Goal: Entertainment & Leisure: Browse casually

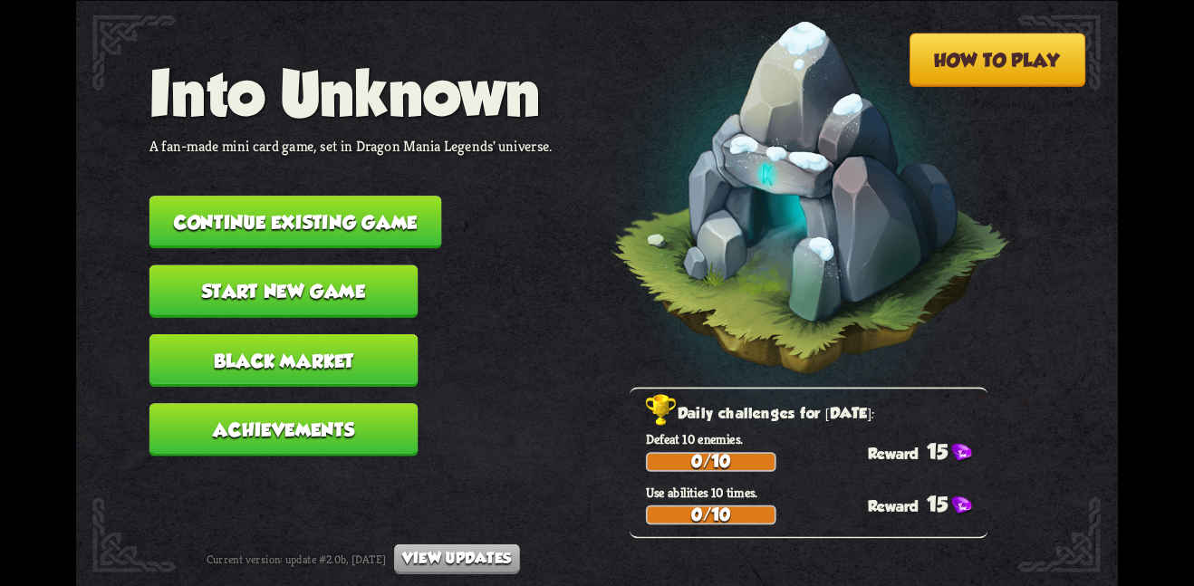
click at [373, 214] on button "Continue existing game" at bounding box center [295, 222] width 293 height 53
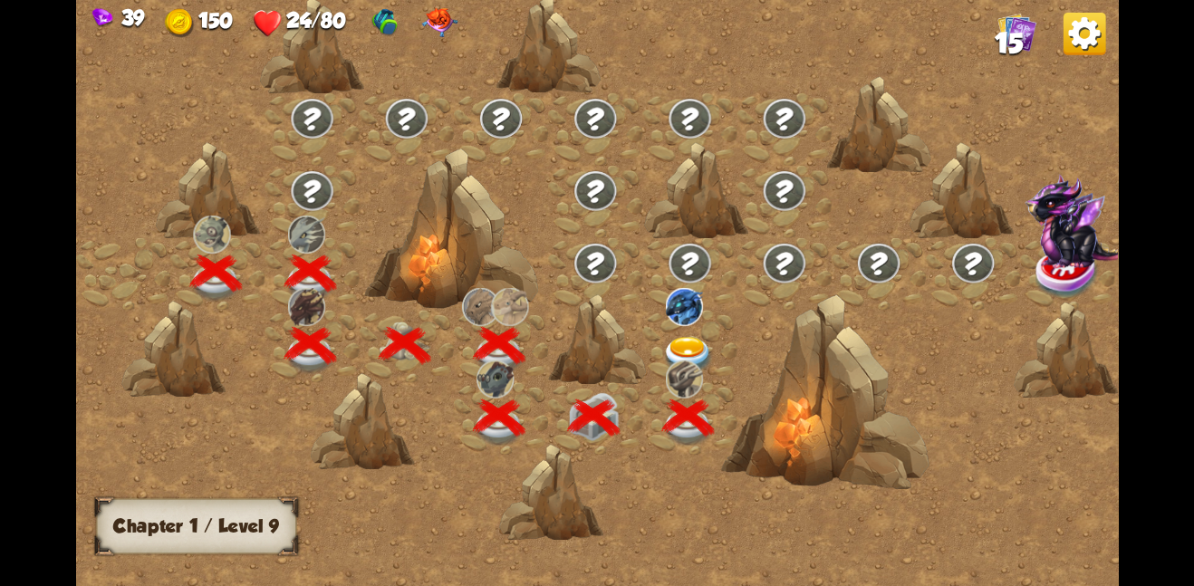
click at [686, 323] on img at bounding box center [683, 306] width 37 height 38
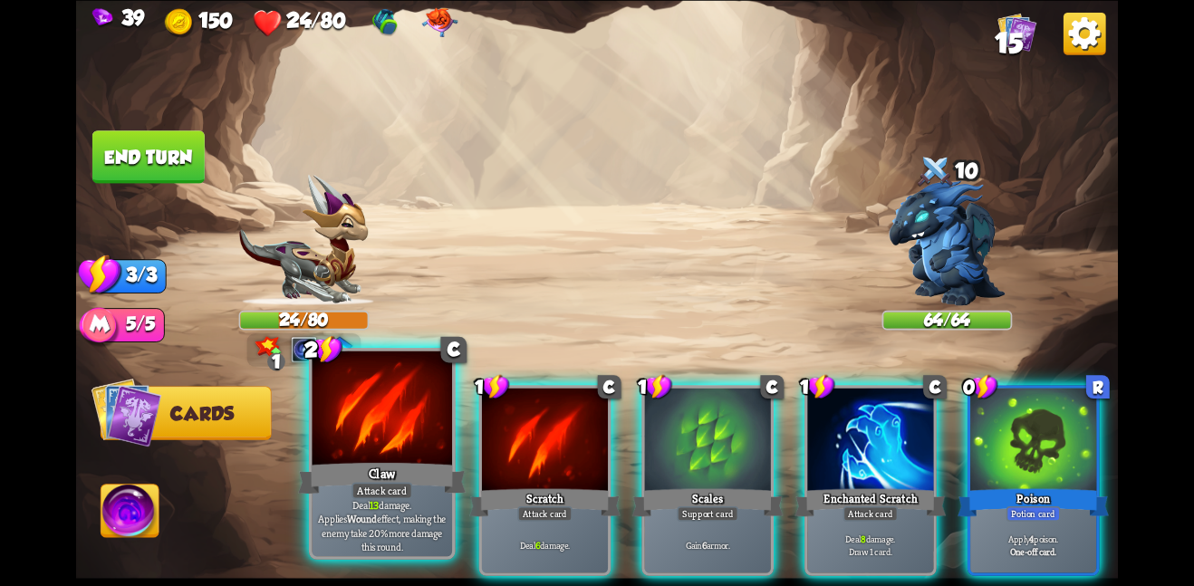
click at [400, 417] on div at bounding box center [382, 409] width 140 height 118
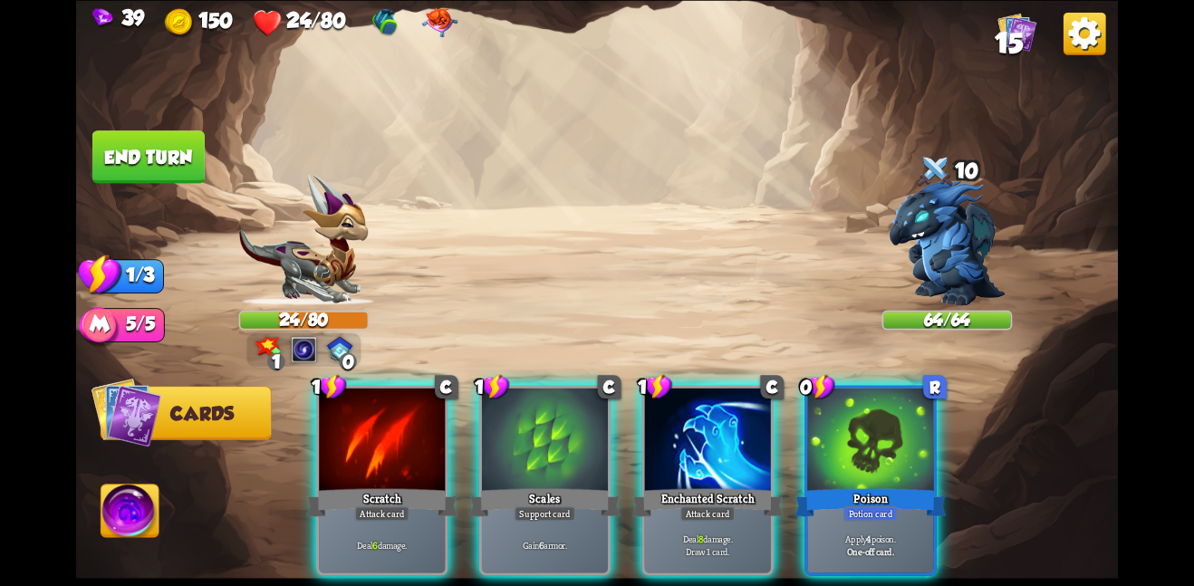
click at [400, 417] on div at bounding box center [382, 441] width 126 height 106
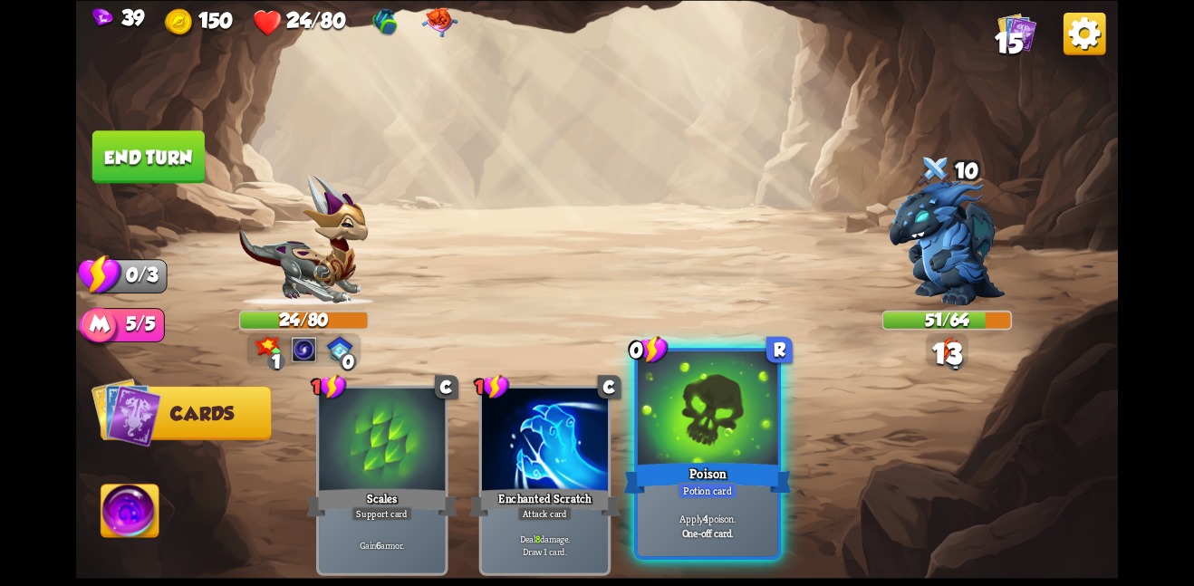
click at [686, 437] on div at bounding box center [708, 409] width 140 height 118
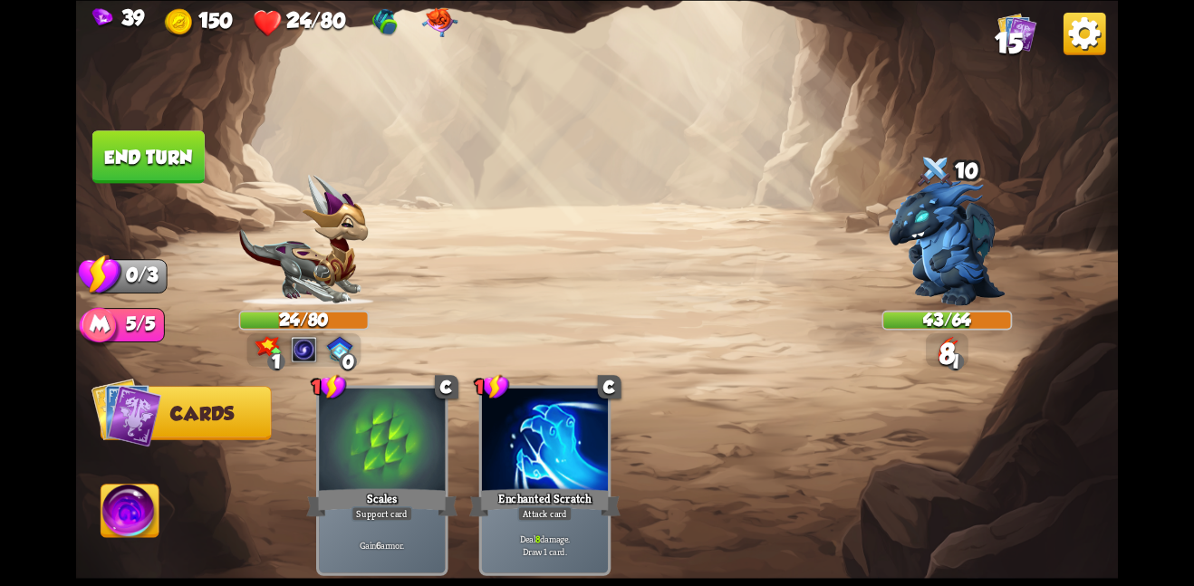
click at [155, 123] on img at bounding box center [596, 293] width 1041 height 586
click at [158, 163] on button "End turn" at bounding box center [148, 156] width 112 height 53
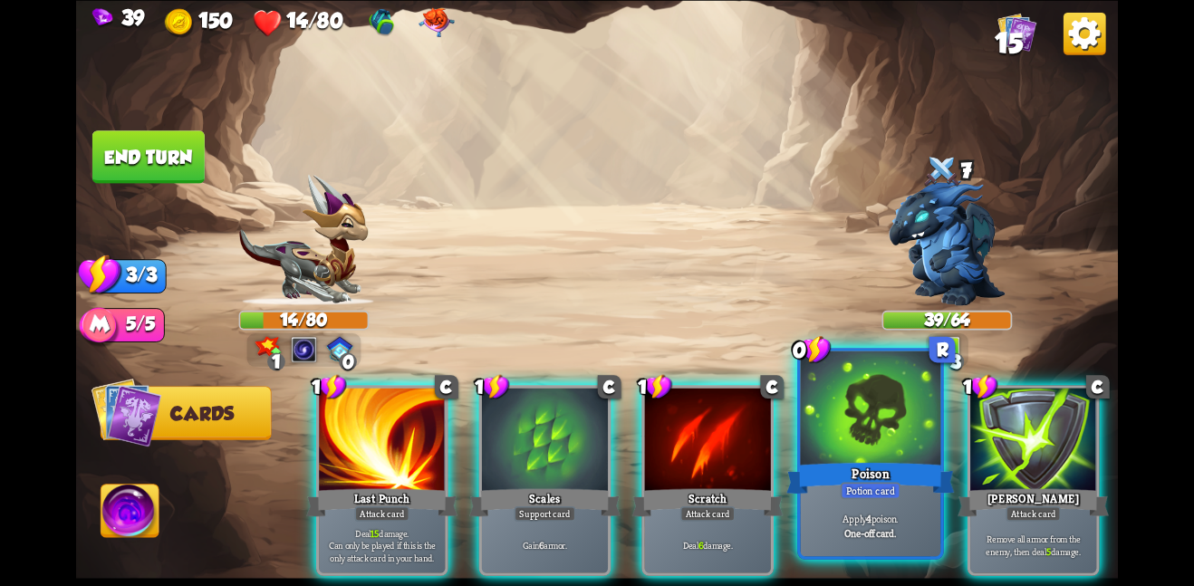
click at [836, 453] on div at bounding box center [871, 409] width 140 height 118
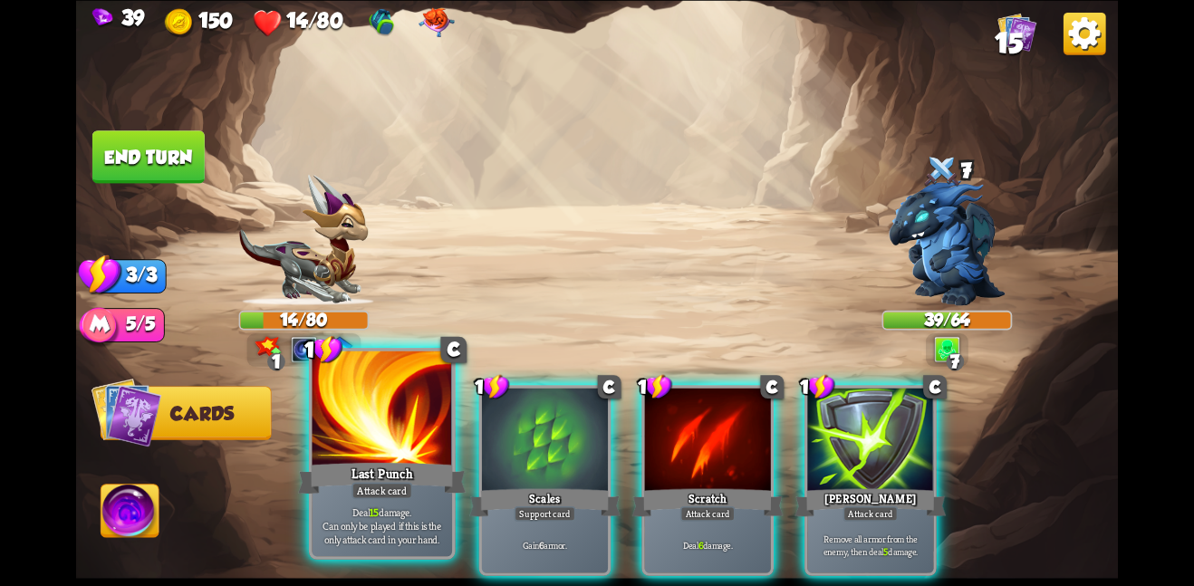
click at [417, 452] on div at bounding box center [382, 409] width 140 height 118
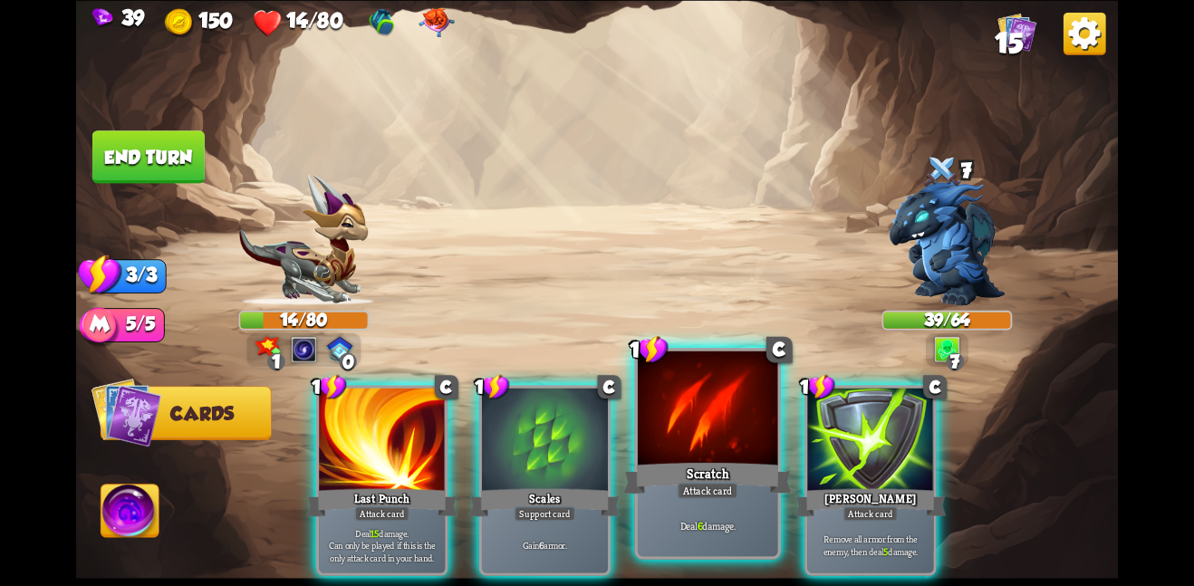
click at [698, 410] on div at bounding box center [708, 409] width 140 height 118
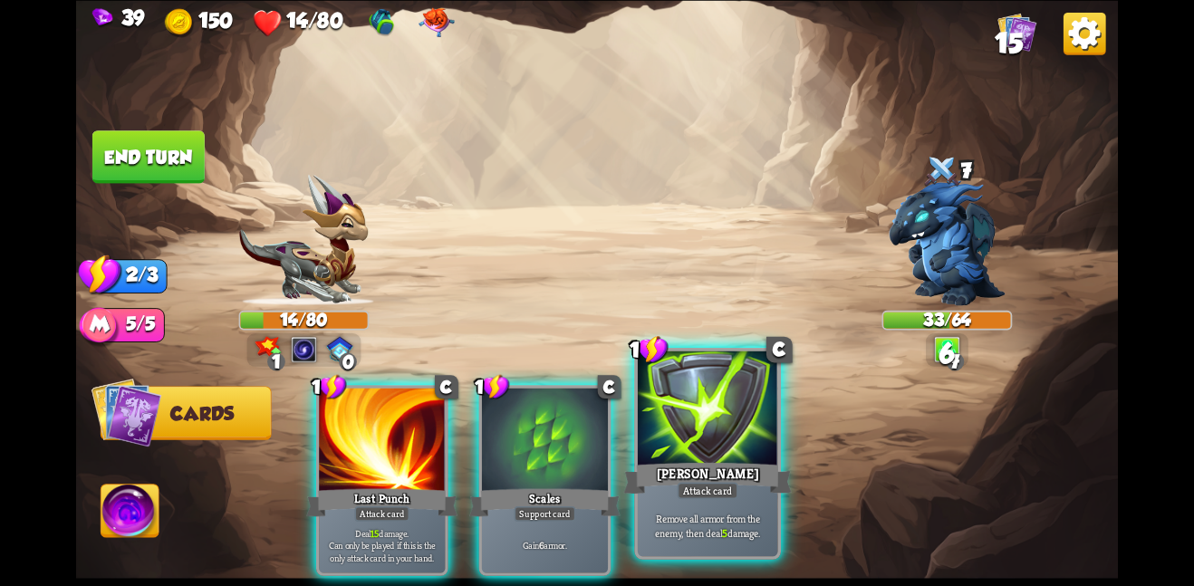
click at [696, 417] on div at bounding box center [708, 409] width 140 height 118
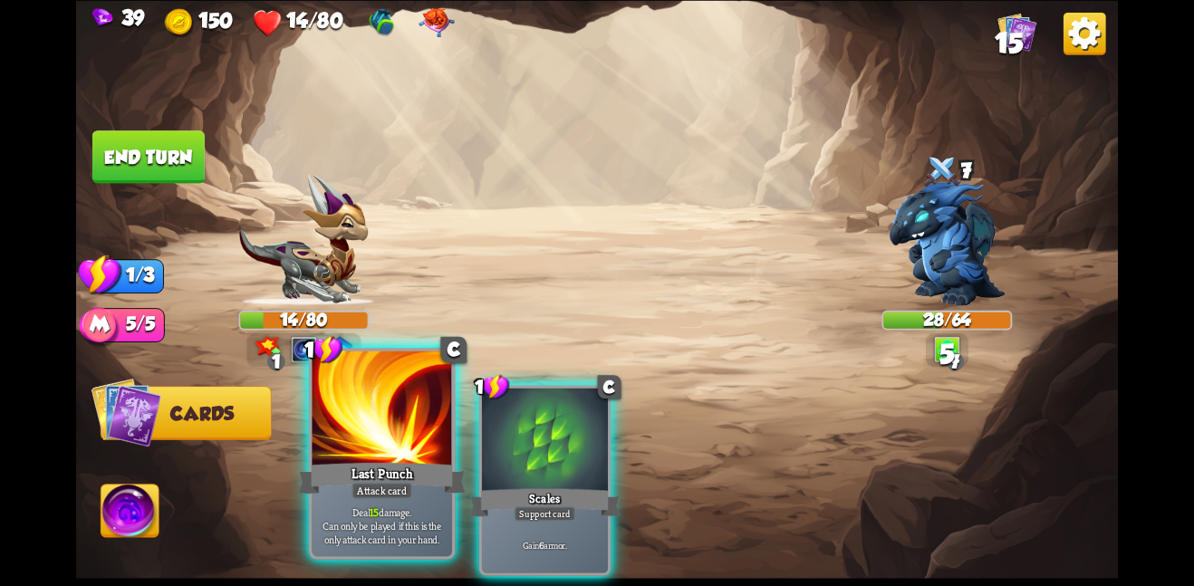
click at [412, 439] on div at bounding box center [382, 409] width 140 height 118
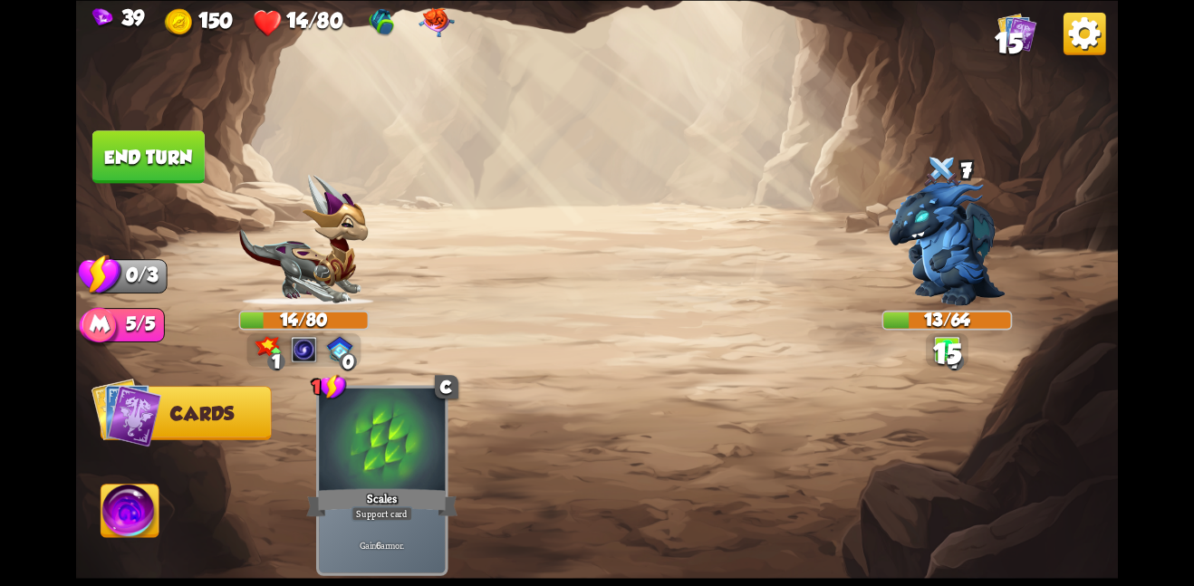
click at [156, 161] on button "End turn" at bounding box center [148, 156] width 112 height 53
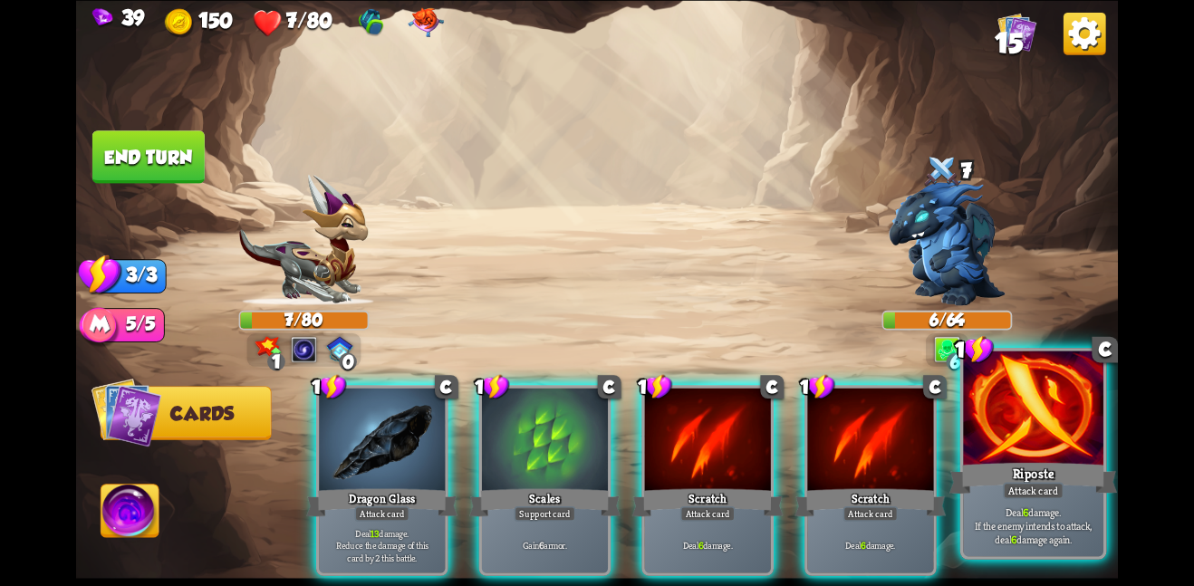
click at [1028, 444] on div at bounding box center [1033, 409] width 140 height 118
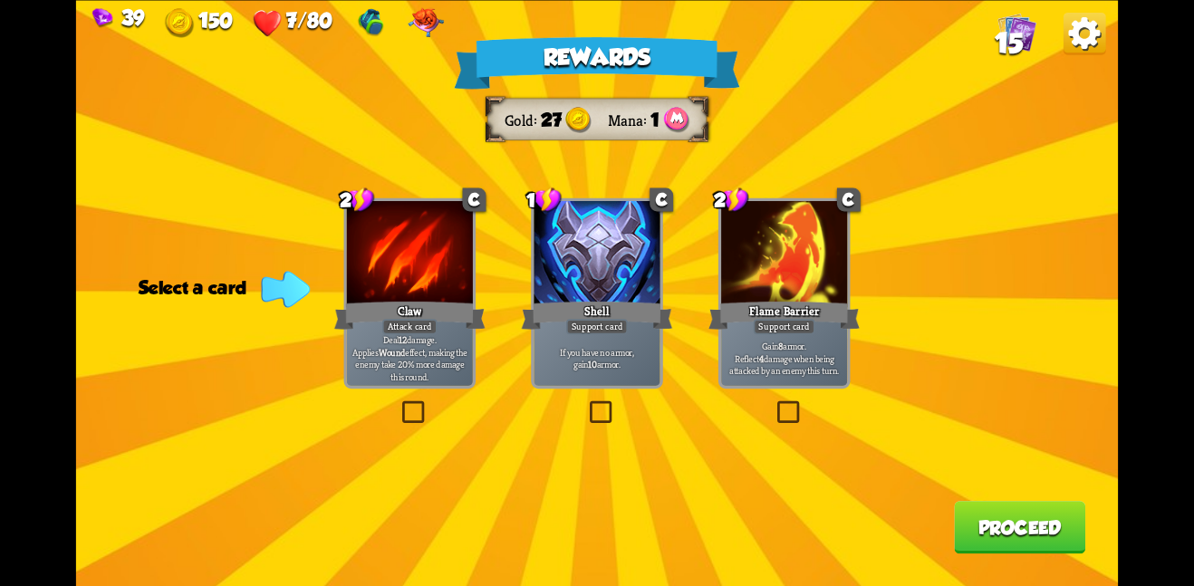
click at [580, 150] on div "Rewards Gold 27 Mana 1 Select a card 2 C Claw Attack card Deal 12 damage. Appli…" at bounding box center [596, 293] width 1041 height 586
click at [598, 253] on div at bounding box center [596, 254] width 126 height 106
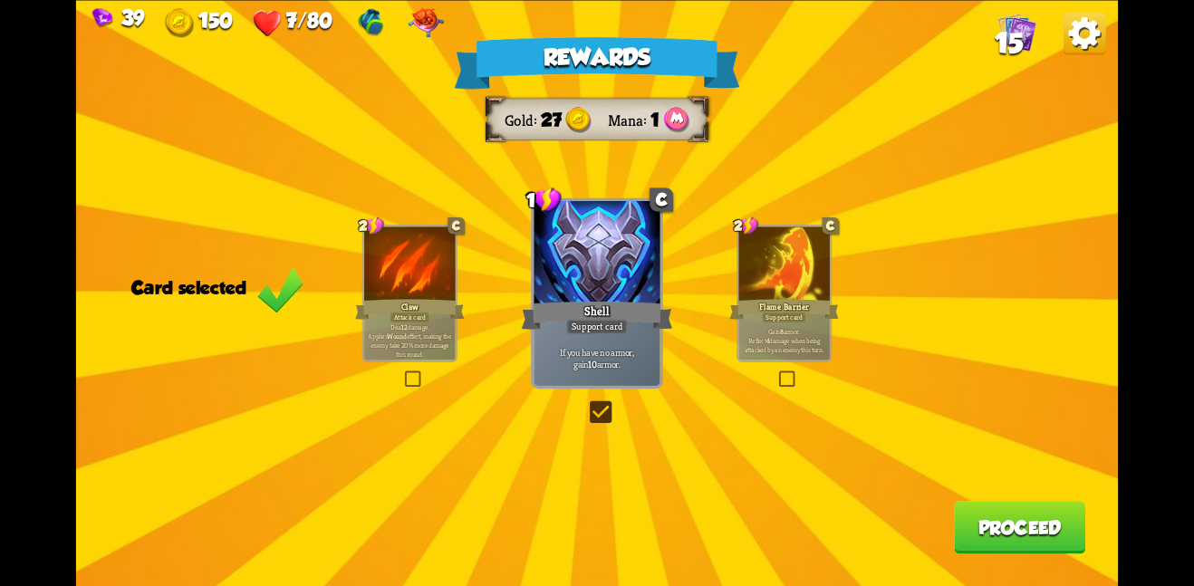
click at [1011, 535] on button "Proceed" at bounding box center [1019, 527] width 131 height 53
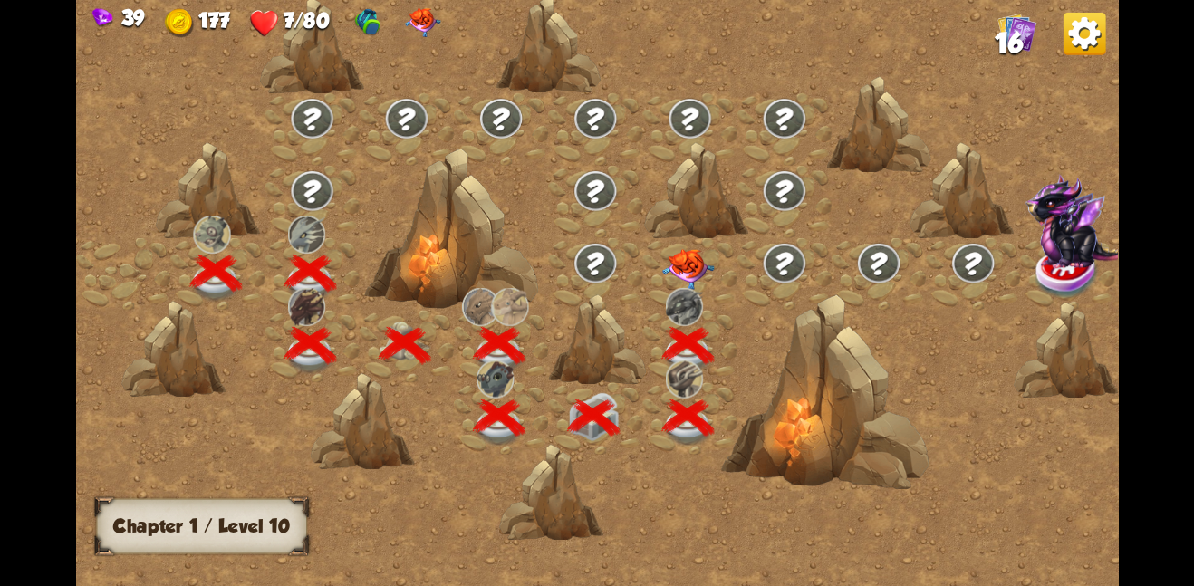
click at [685, 267] on img at bounding box center [688, 268] width 53 height 41
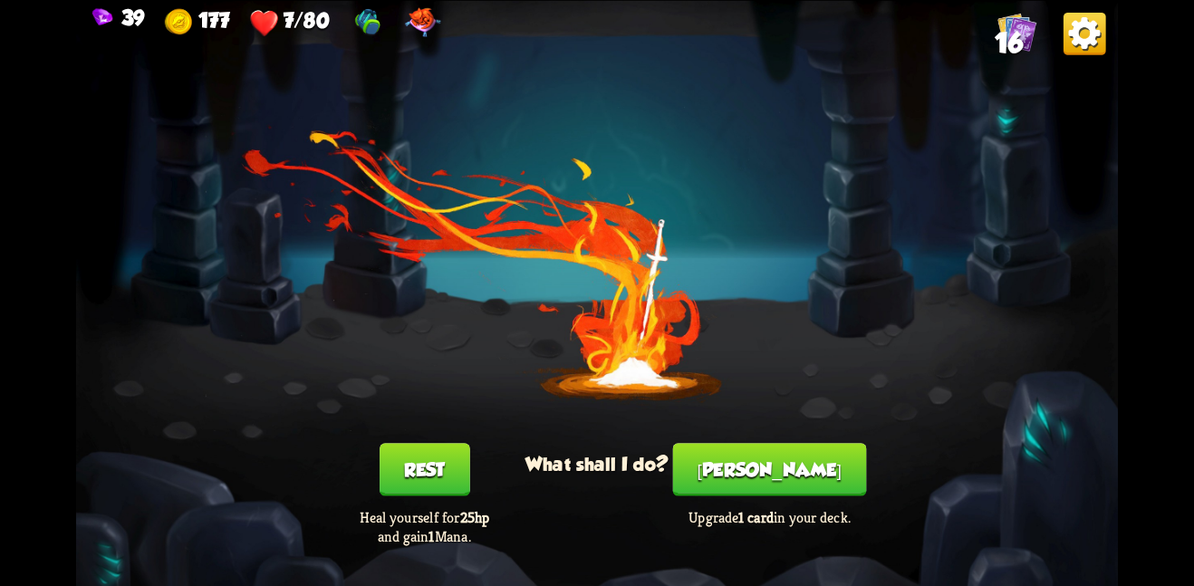
click at [428, 484] on button "Rest" at bounding box center [424, 469] width 91 height 53
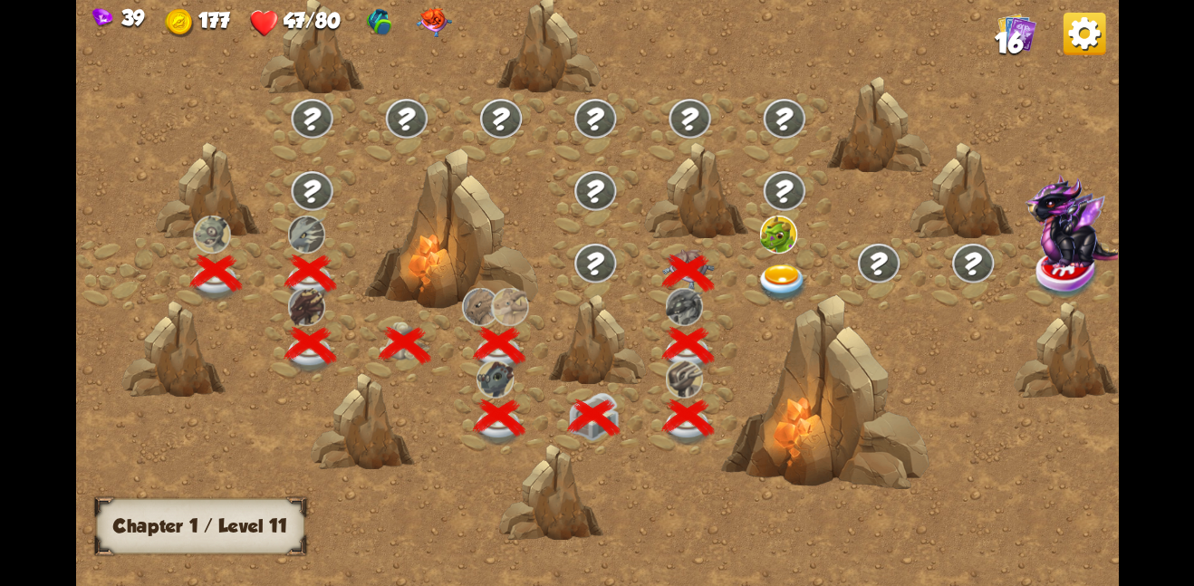
scroll to position [0, 275]
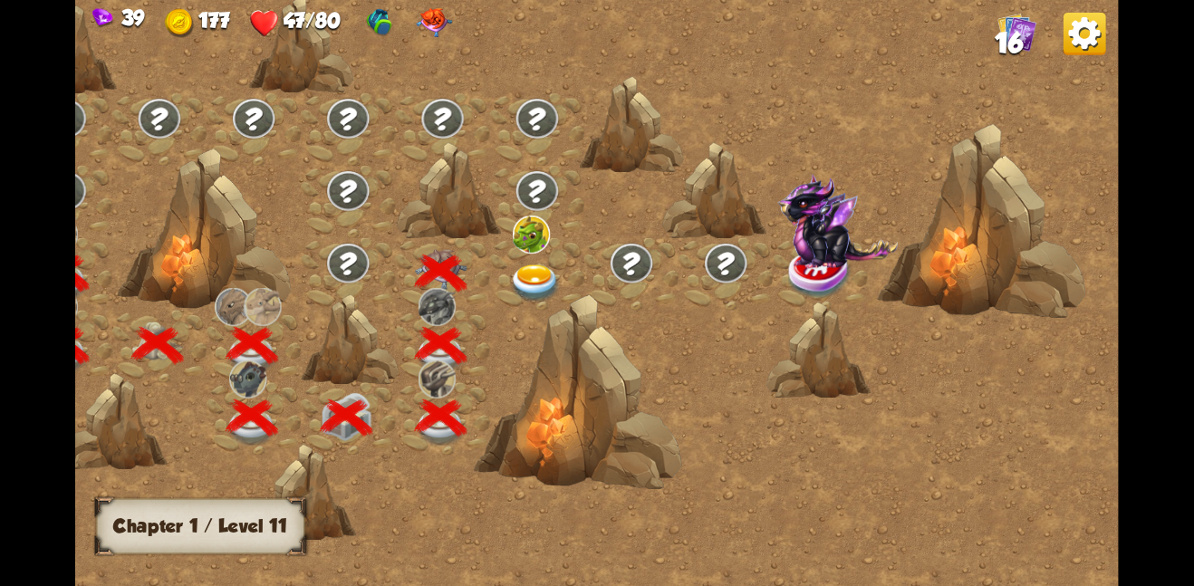
click at [522, 283] on img at bounding box center [535, 283] width 53 height 38
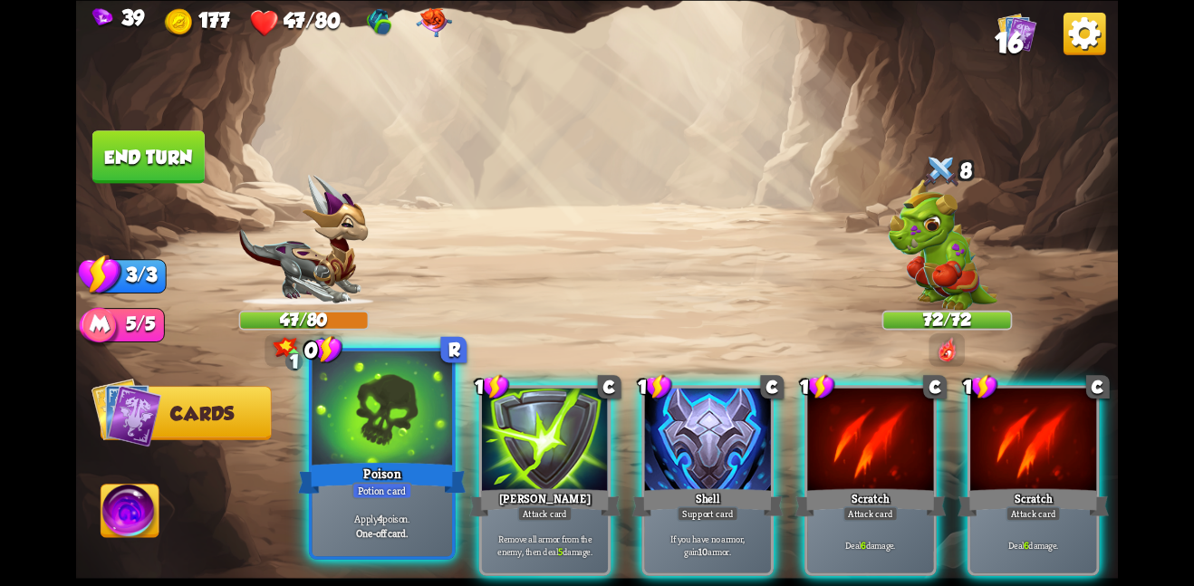
click at [368, 417] on div at bounding box center [382, 409] width 140 height 118
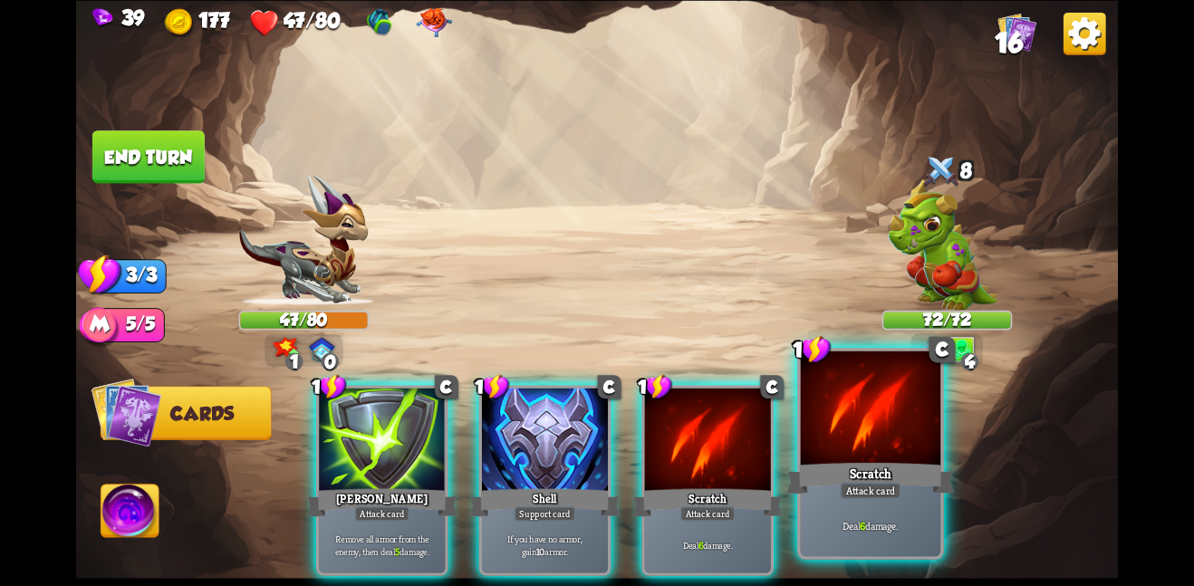
click at [820, 397] on div at bounding box center [871, 409] width 140 height 118
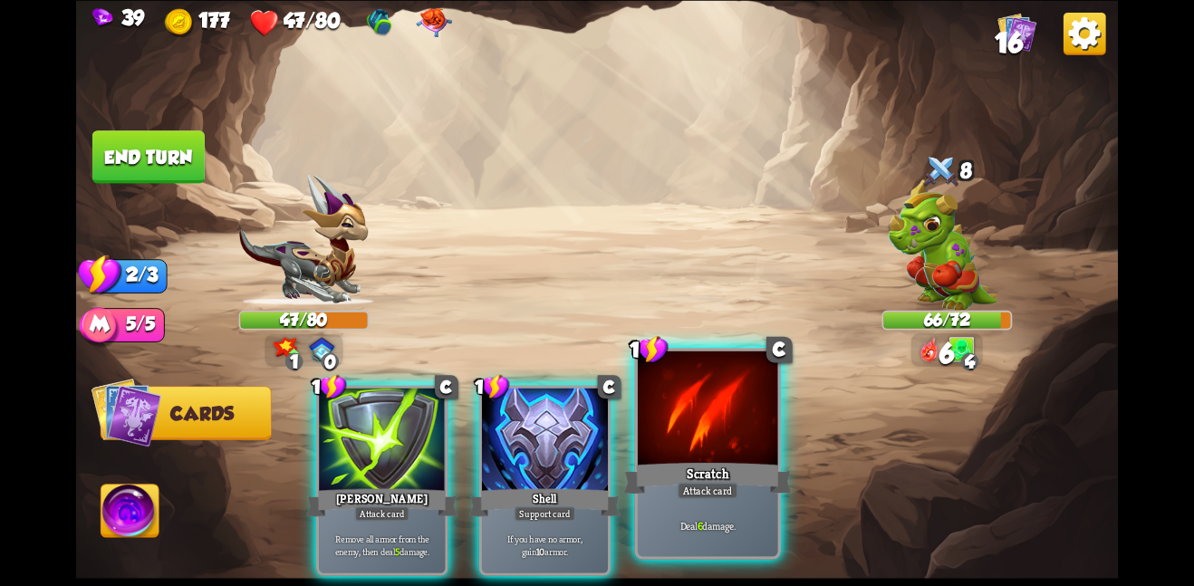
click at [724, 427] on div at bounding box center [708, 409] width 140 height 118
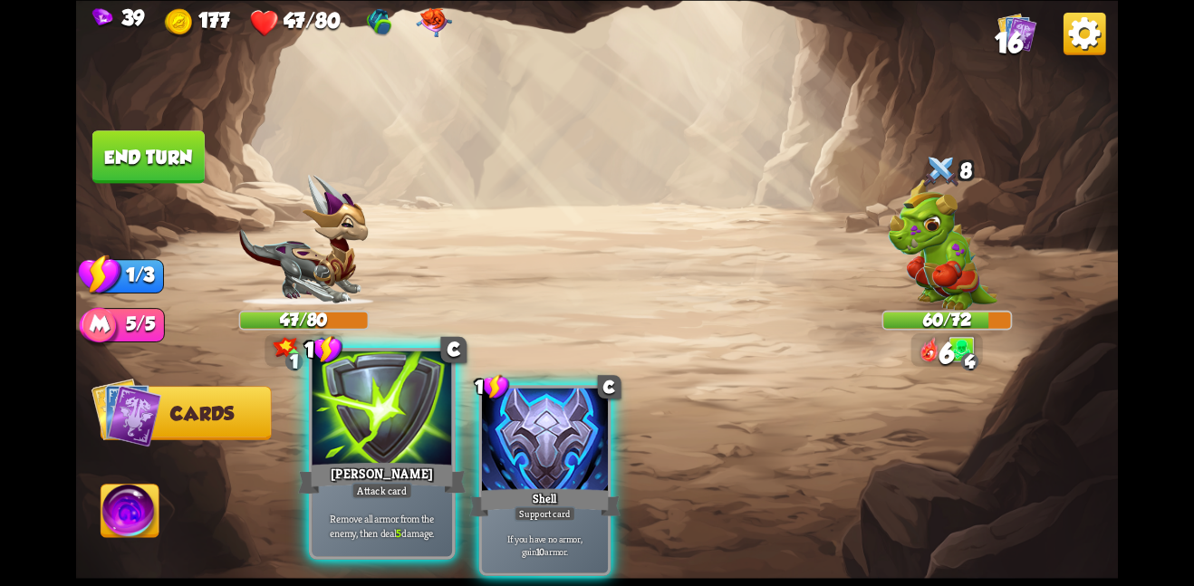
click at [360, 395] on div at bounding box center [382, 409] width 140 height 118
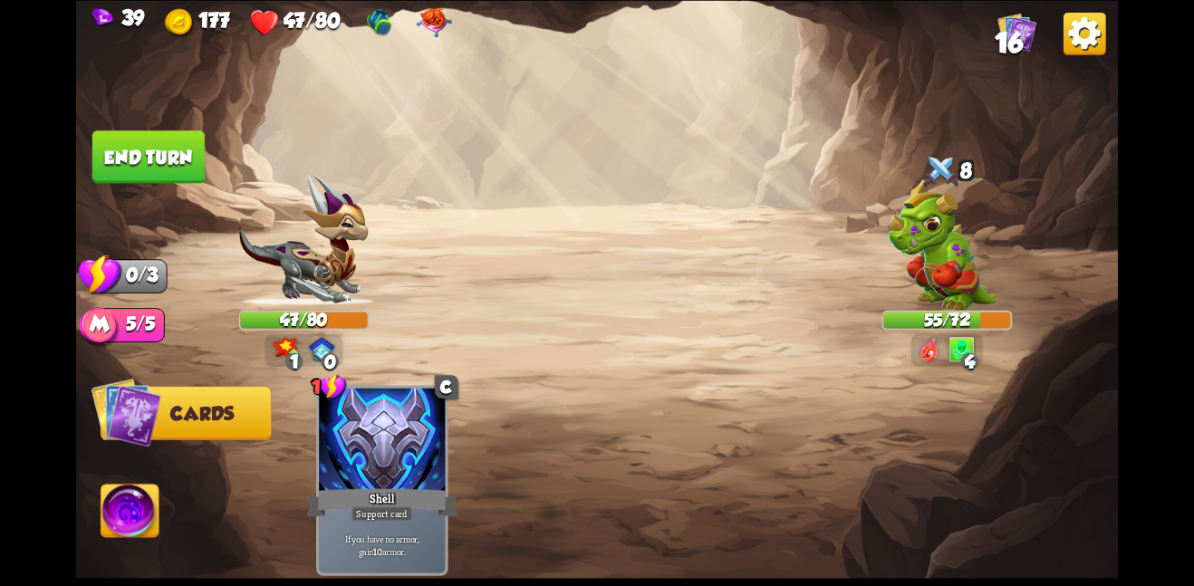
click at [154, 162] on button "End turn" at bounding box center [148, 156] width 112 height 53
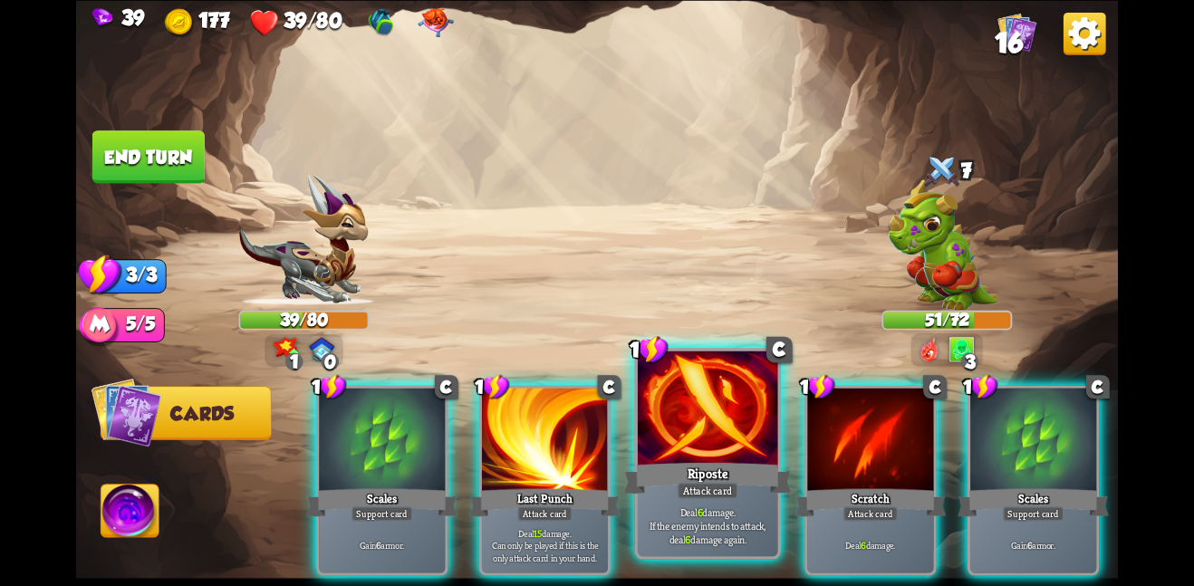
click at [724, 437] on div at bounding box center [708, 409] width 140 height 118
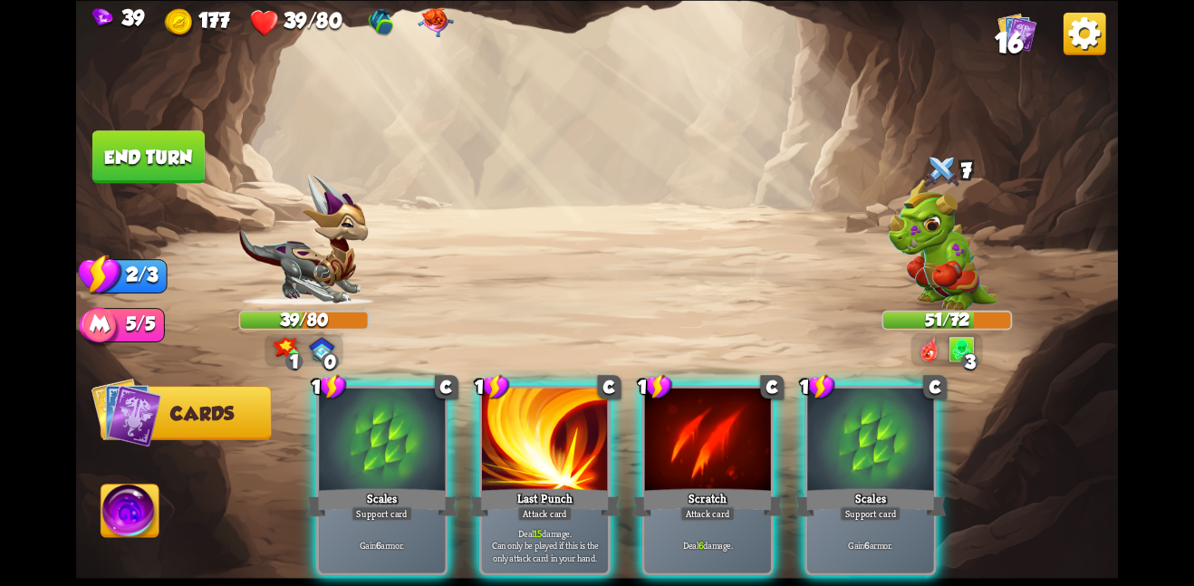
click at [724, 437] on div at bounding box center [708, 441] width 126 height 106
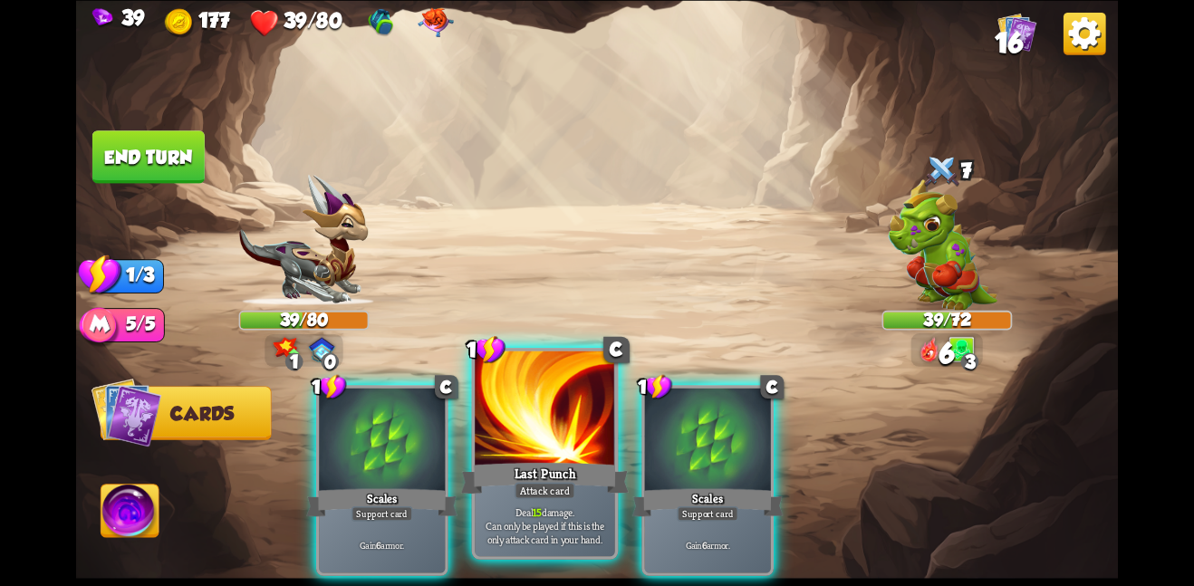
click at [551, 449] on div at bounding box center [545, 409] width 140 height 118
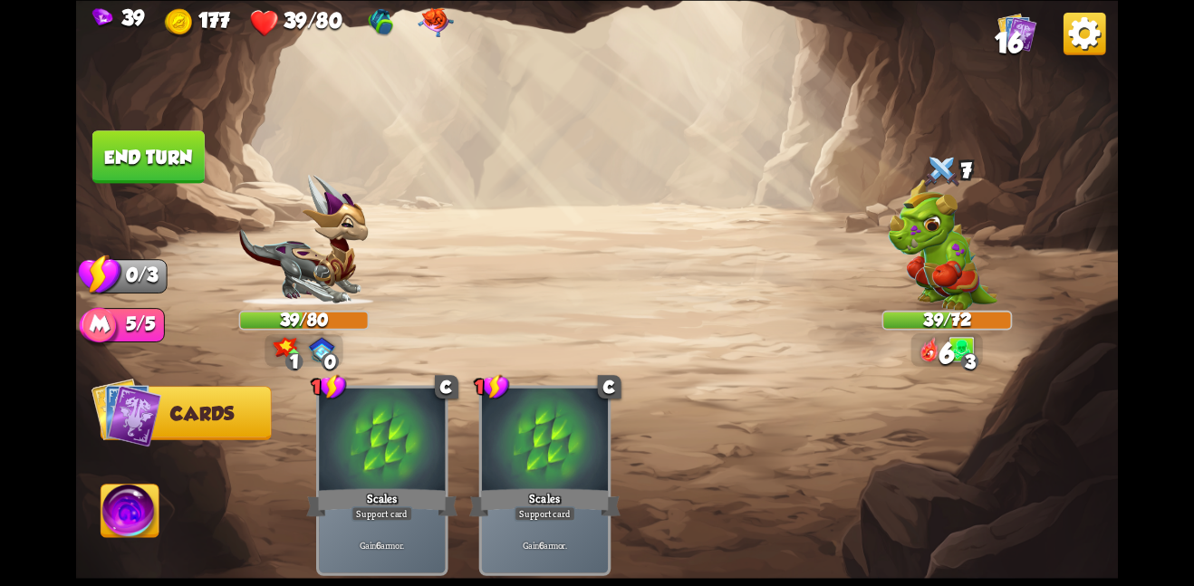
click at [154, 125] on img at bounding box center [596, 293] width 1041 height 586
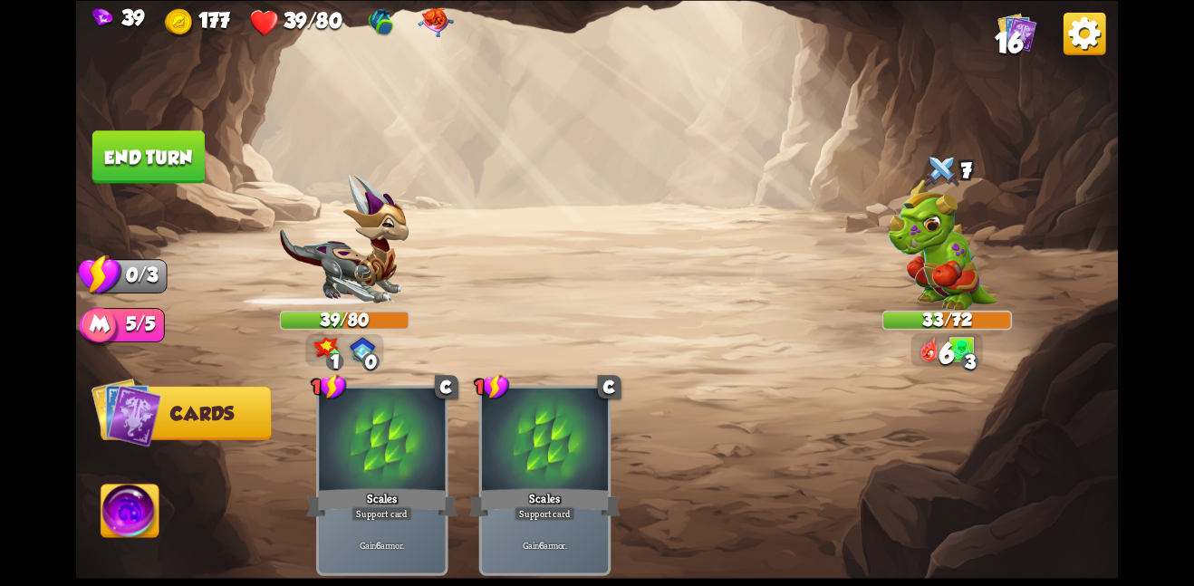
click at [177, 145] on button "End turn" at bounding box center [148, 156] width 112 height 53
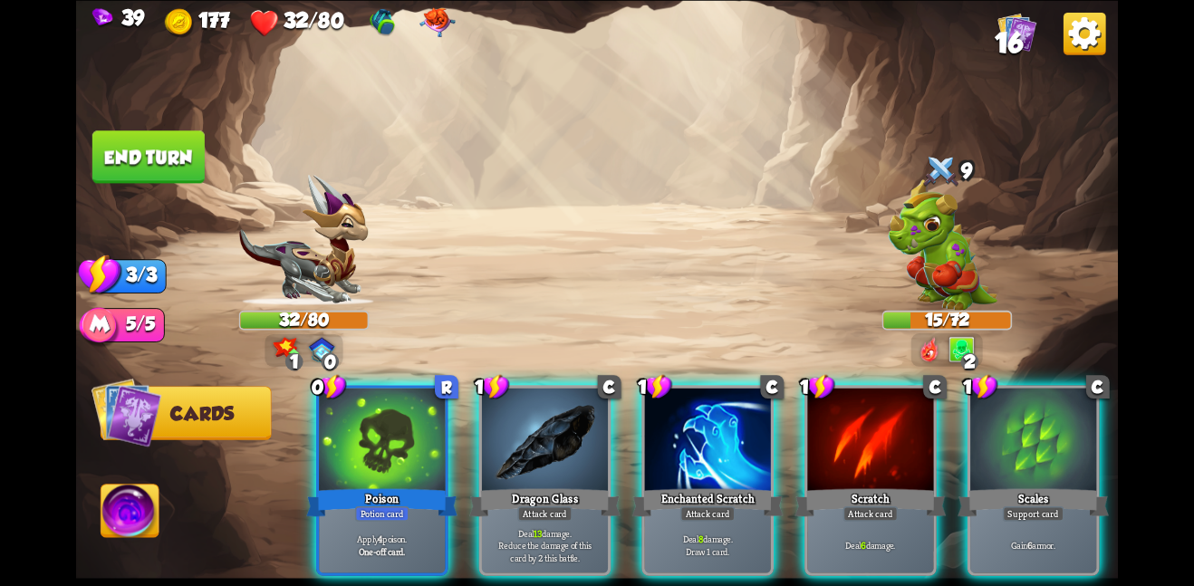
click at [379, 368] on div "0 R Poison Potion card Apply 4 poison. One-off card. 1 C Dragon Glass Attack ca…" at bounding box center [700, 455] width 833 height 261
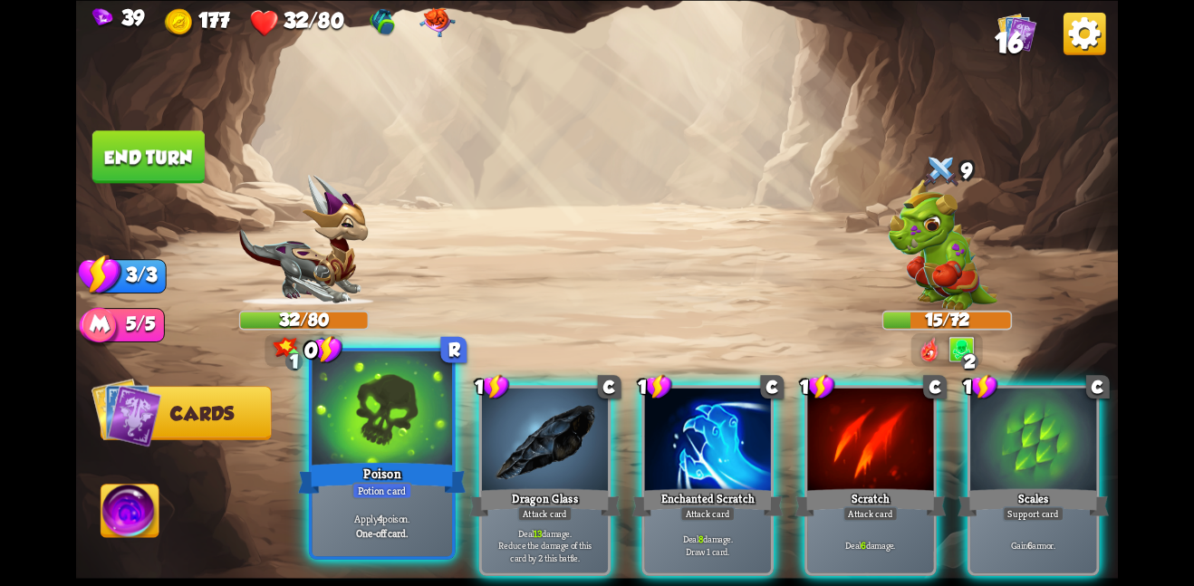
click at [381, 409] on div at bounding box center [382, 409] width 140 height 118
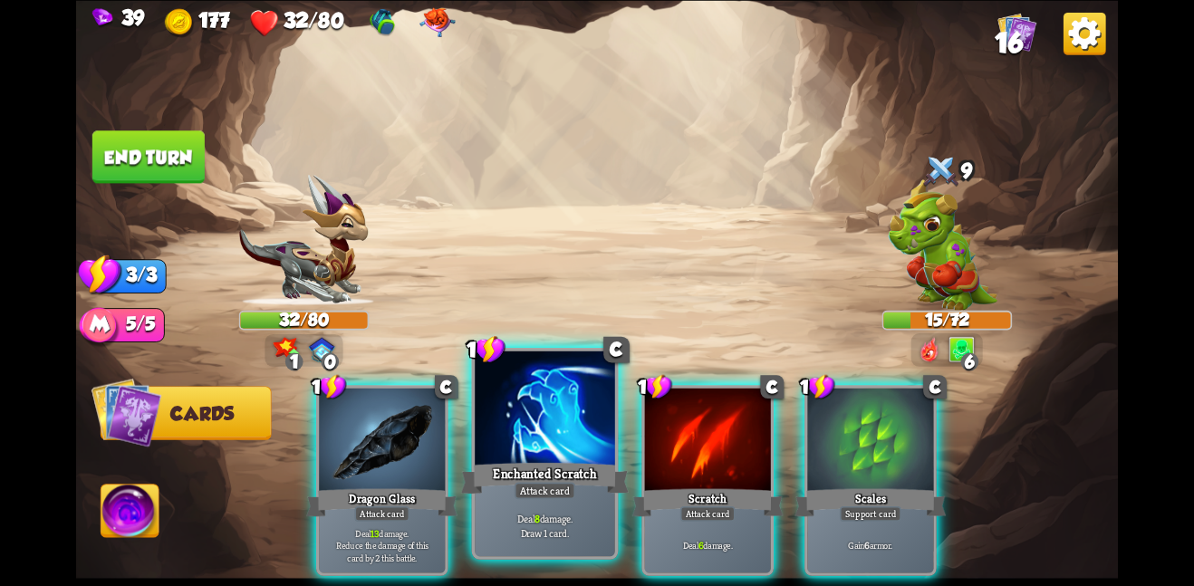
click at [581, 424] on div at bounding box center [545, 409] width 140 height 118
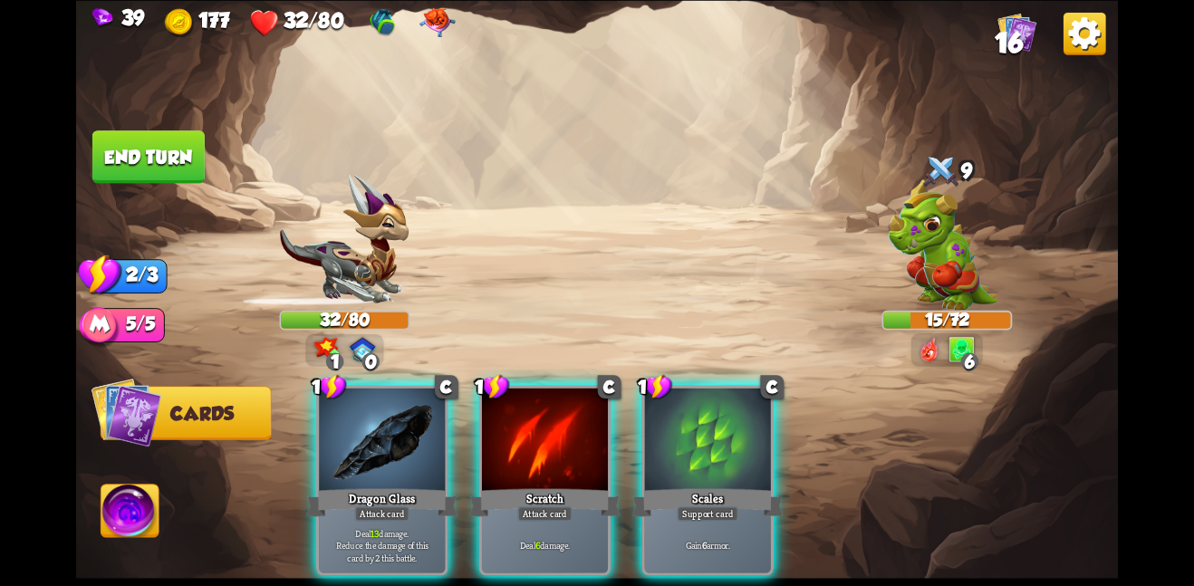
click at [581, 424] on div at bounding box center [545, 441] width 126 height 106
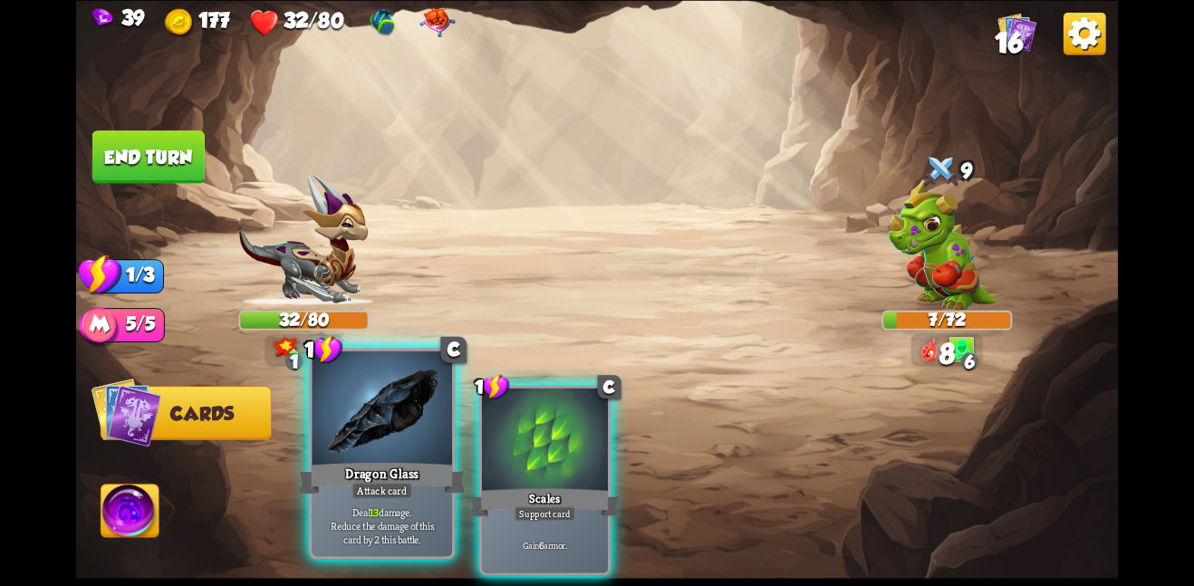
click at [436, 420] on div at bounding box center [382, 409] width 140 height 118
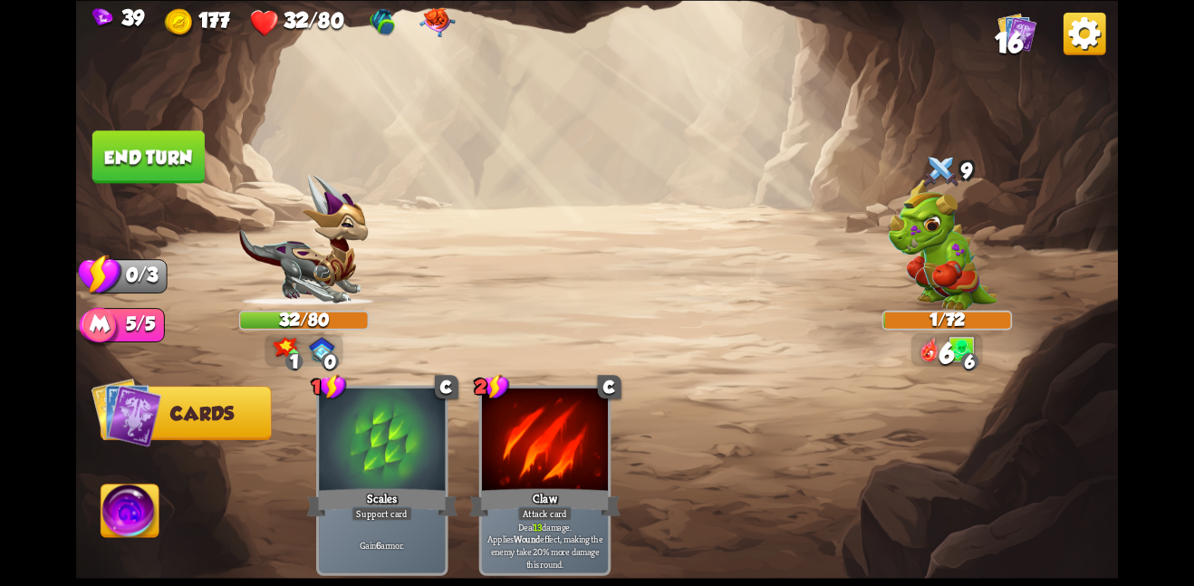
click at [129, 171] on button "End turn" at bounding box center [148, 156] width 112 height 53
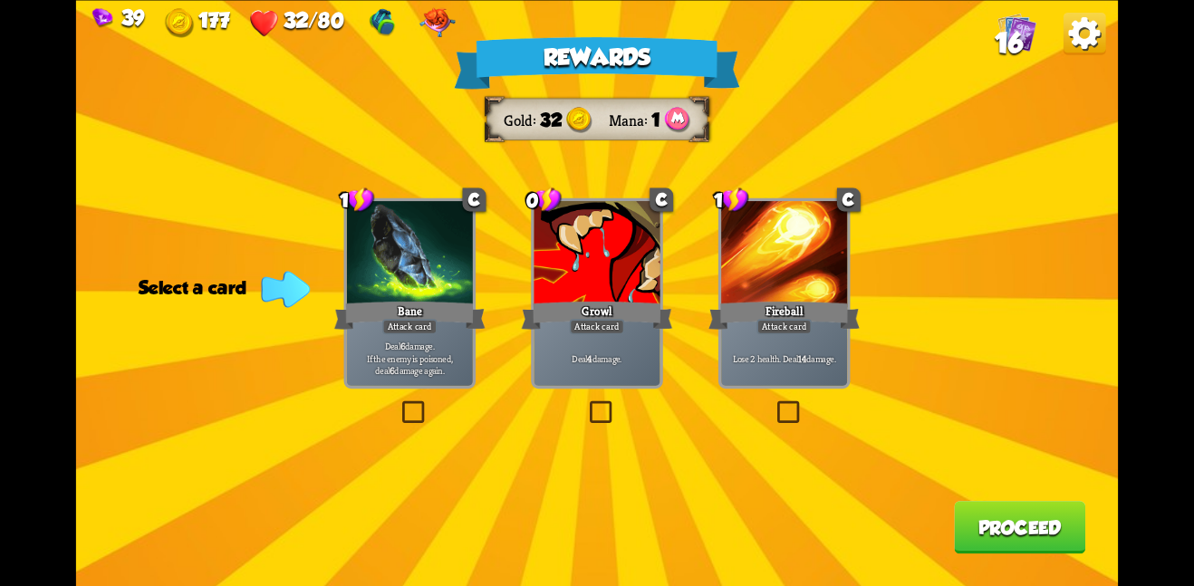
click at [813, 337] on div "Lose 2 health. Deal 14 damage." at bounding box center [784, 358] width 126 height 55
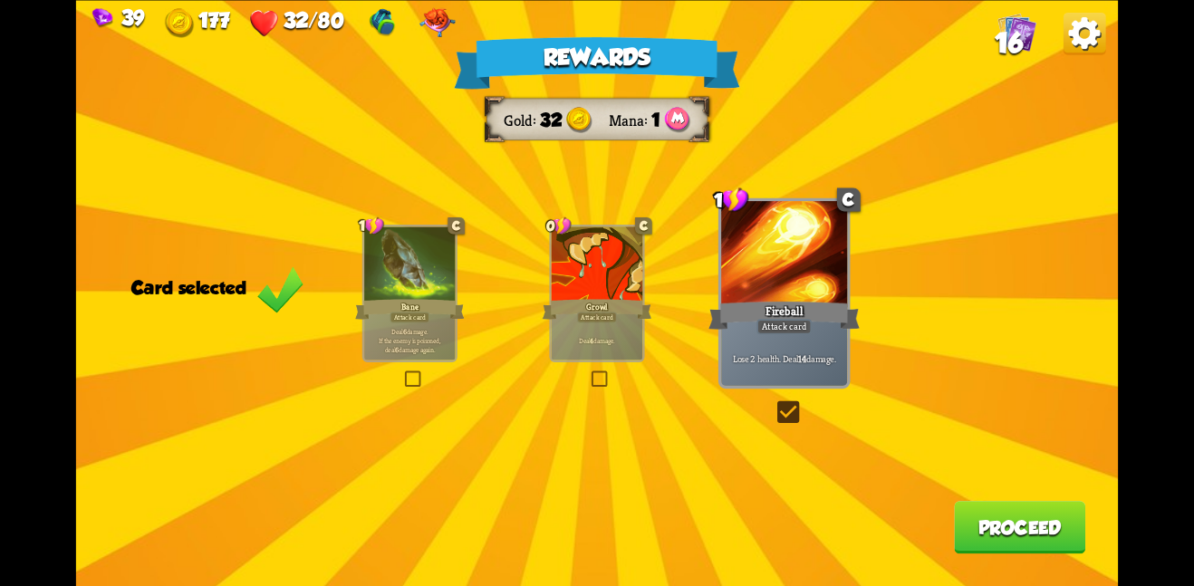
click at [979, 504] on div "Rewards Gold 32 Mana 1 Card selected 1 C Bane Attack card Deal 6 damage. If the…" at bounding box center [596, 293] width 1041 height 586
click at [1007, 516] on button "Proceed" at bounding box center [1019, 527] width 131 height 53
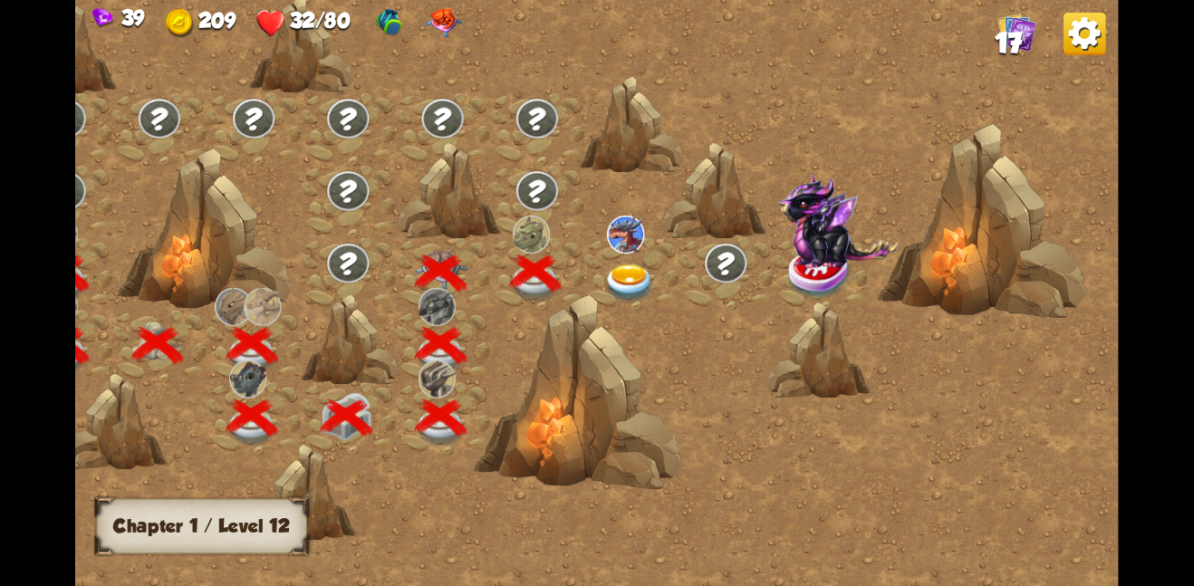
click at [615, 267] on img at bounding box center [629, 283] width 53 height 38
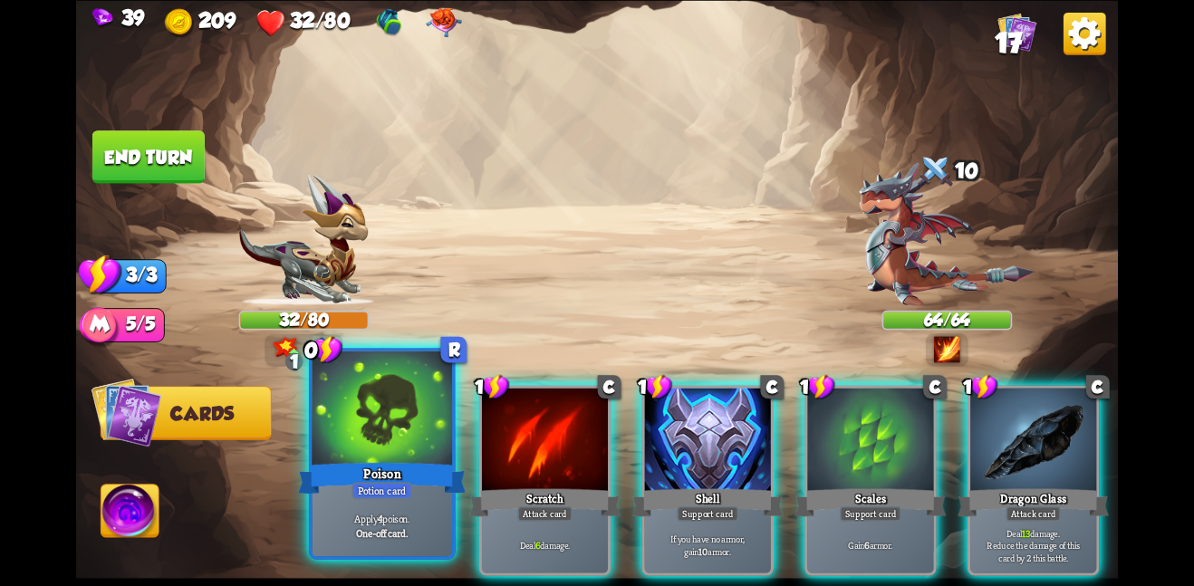
click at [356, 422] on div at bounding box center [382, 409] width 140 height 118
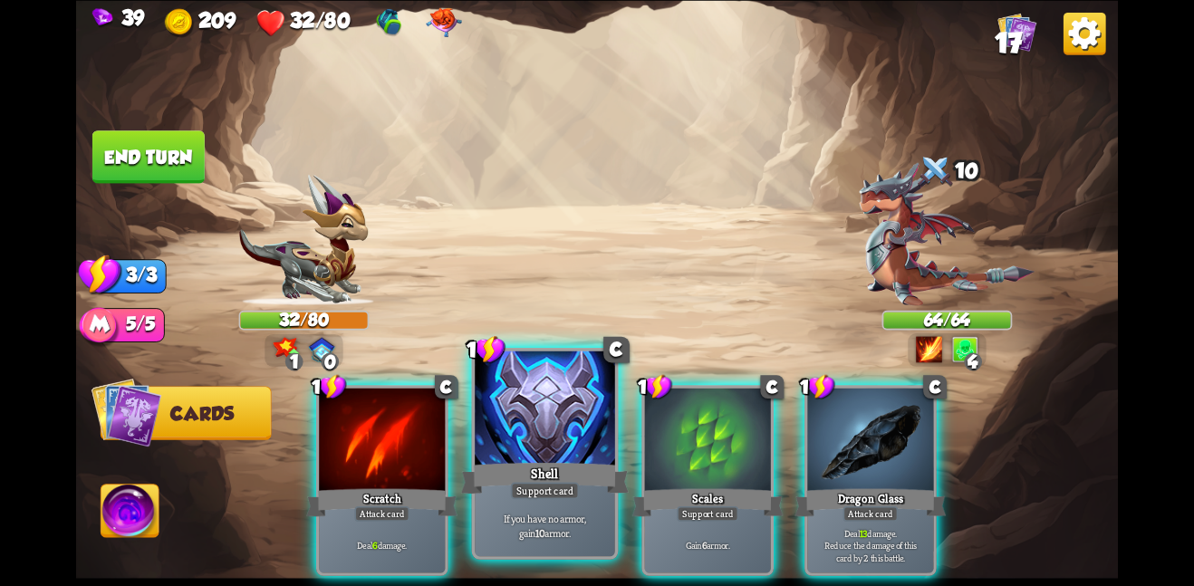
click at [494, 438] on div at bounding box center [545, 409] width 140 height 118
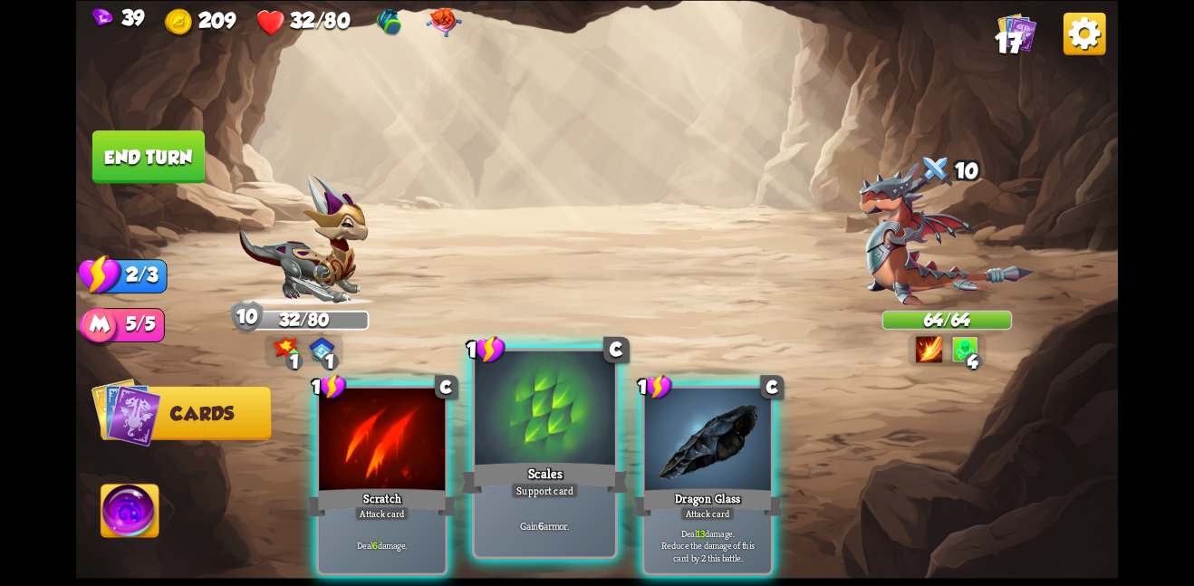
click at [494, 438] on div at bounding box center [545, 409] width 140 height 118
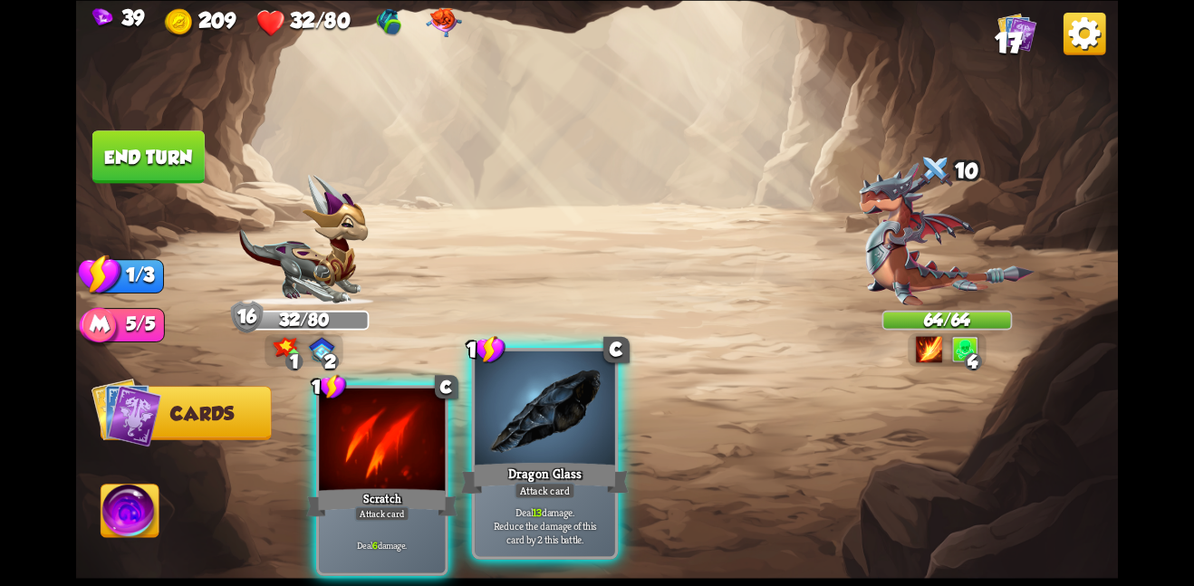
click at [514, 441] on div at bounding box center [545, 409] width 140 height 118
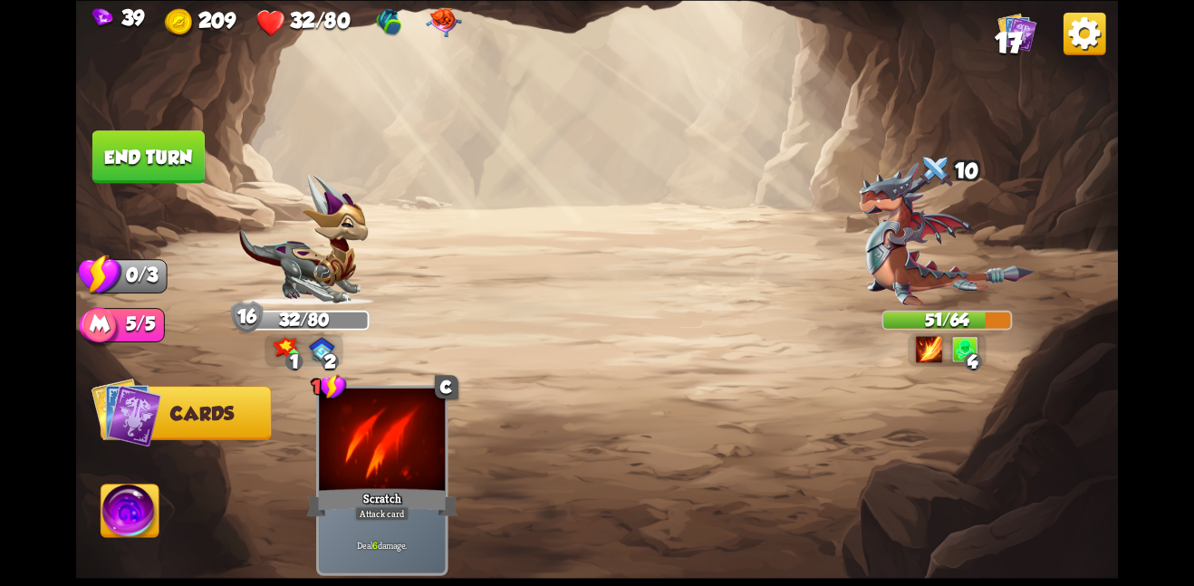
click at [118, 156] on button "End turn" at bounding box center [148, 156] width 112 height 53
